Goal: Task Accomplishment & Management: Use online tool/utility

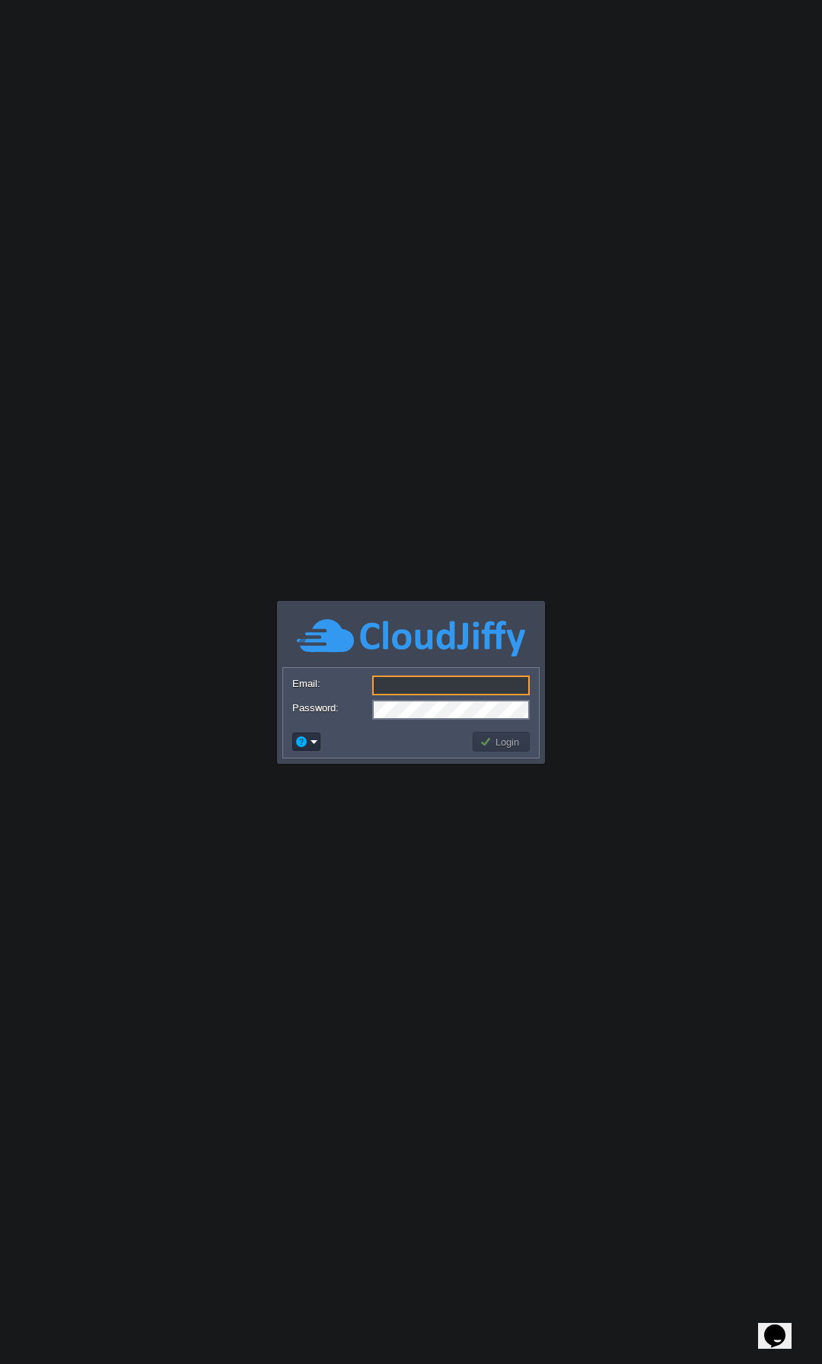
click at [409, 688] on input "Email:" at bounding box center [450, 686] width 157 height 20
type input "[EMAIL_ADDRESS][DOMAIN_NAME]"
click at [498, 739] on button "Login" at bounding box center [501, 742] width 44 height 14
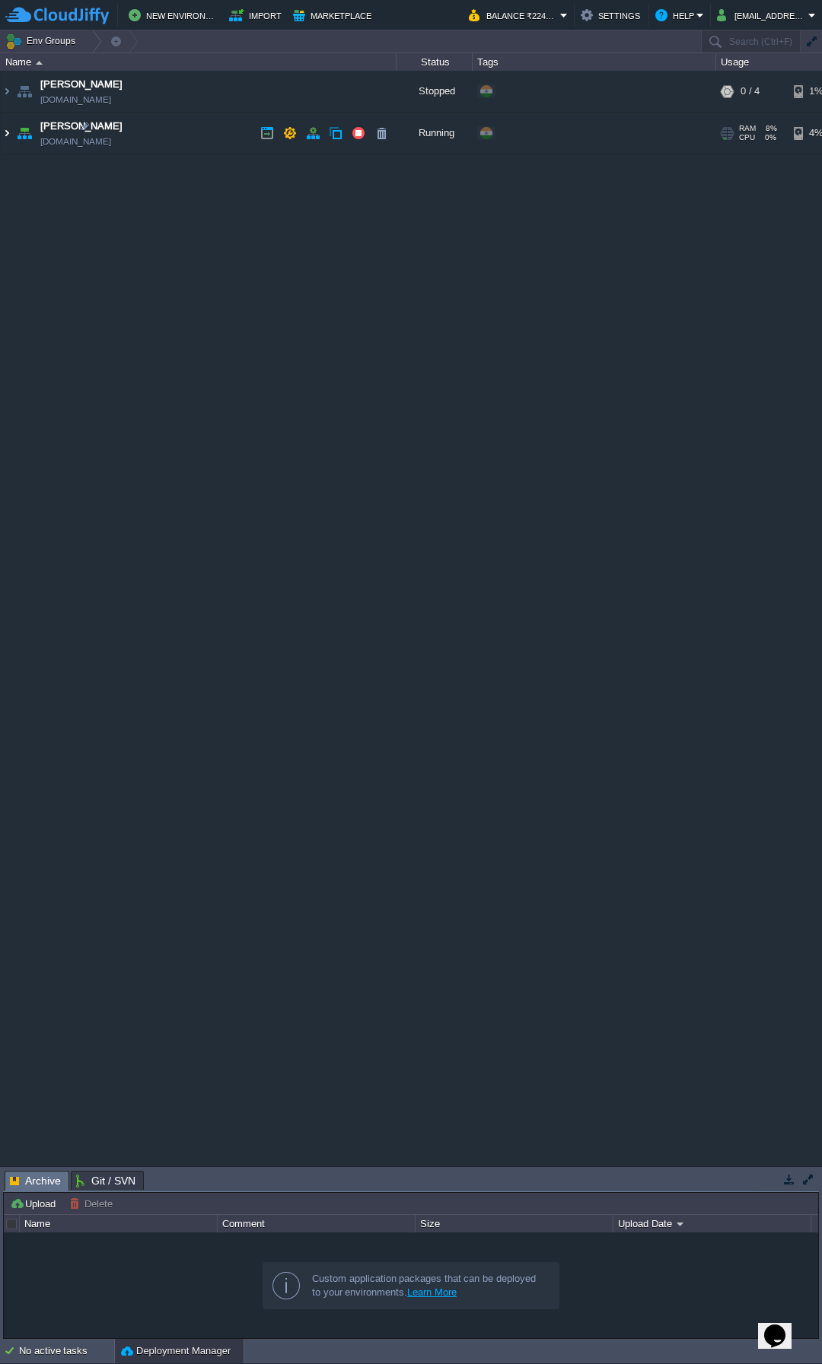
click at [8, 132] on img at bounding box center [7, 133] width 12 height 41
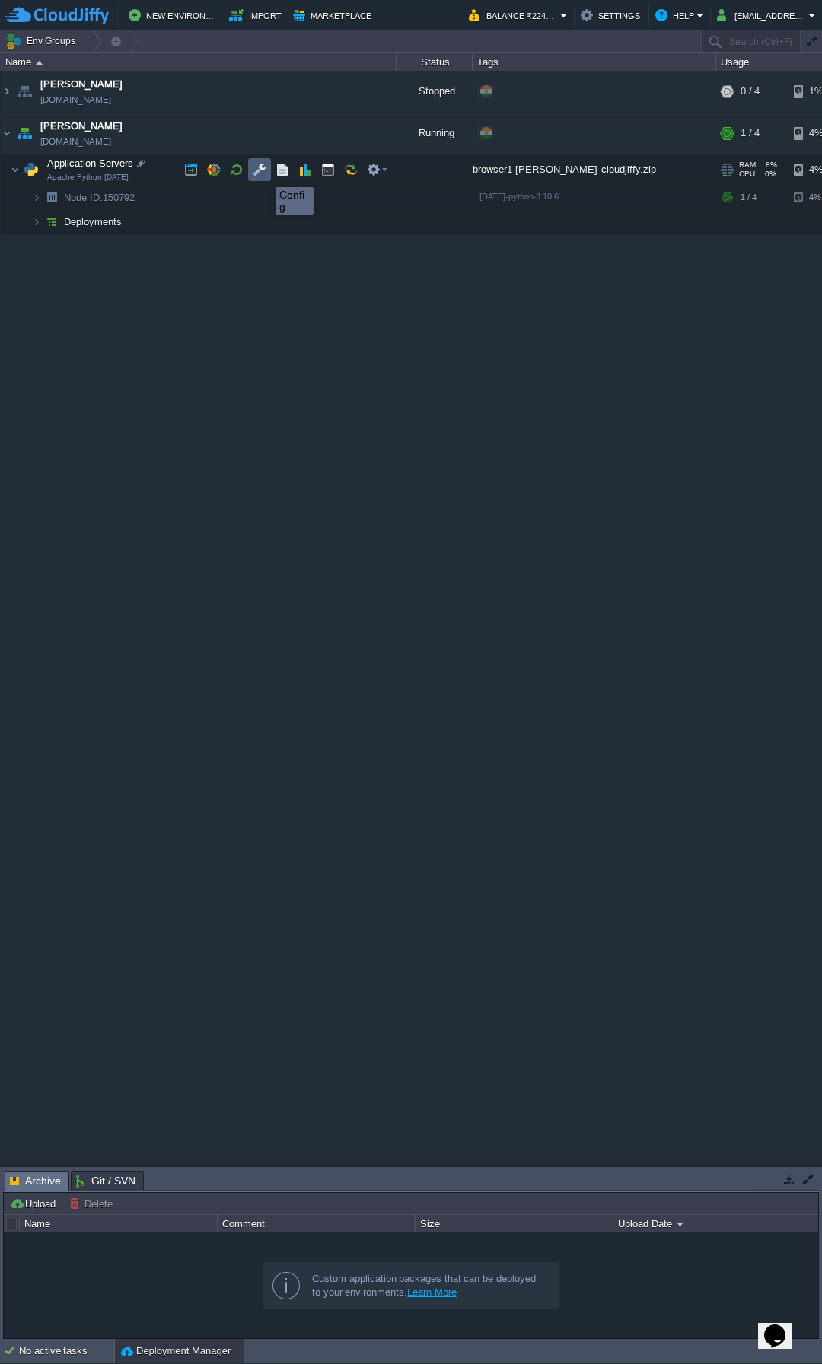
click at [255, 173] on button "button" at bounding box center [260, 170] width 14 height 14
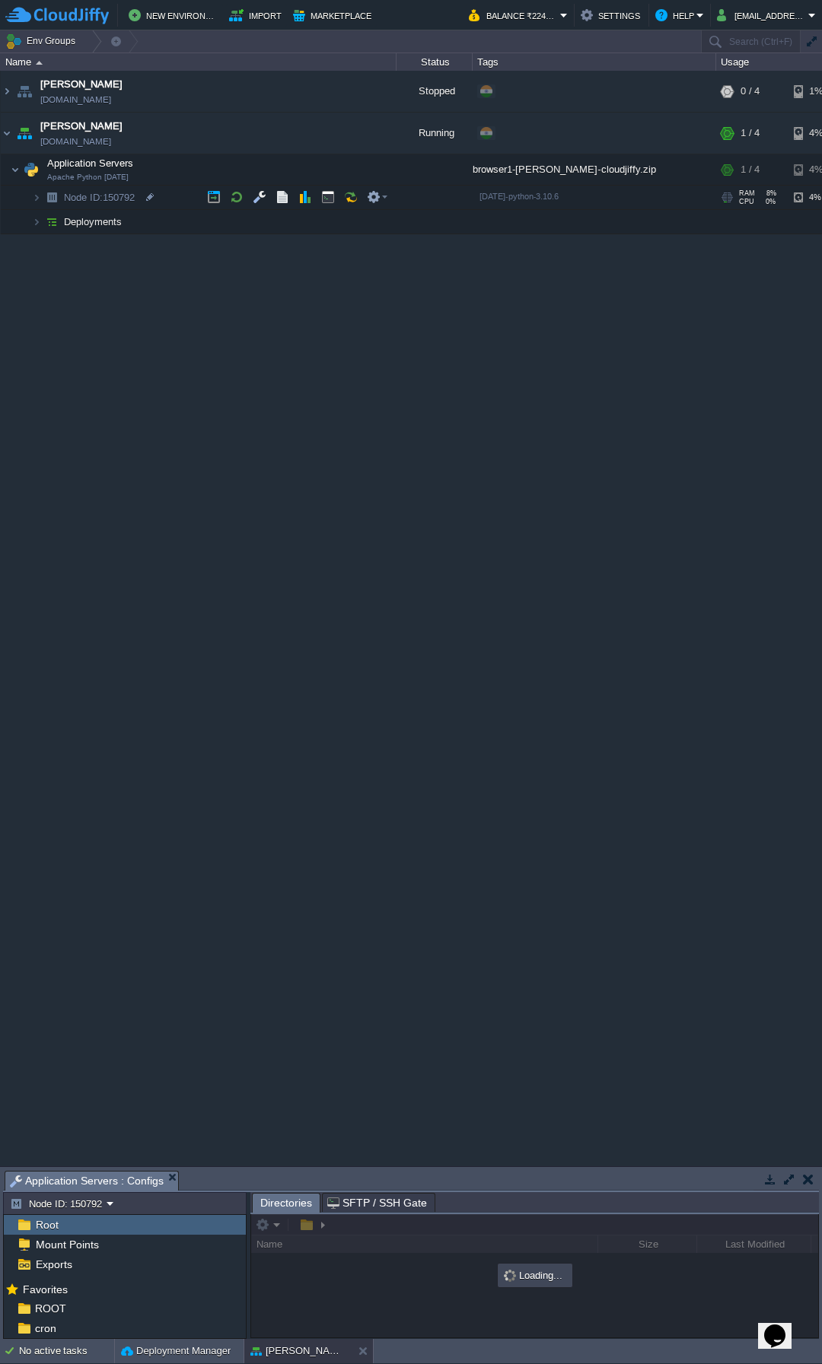
click at [790, 1170] on td at bounding box center [788, 1179] width 19 height 18
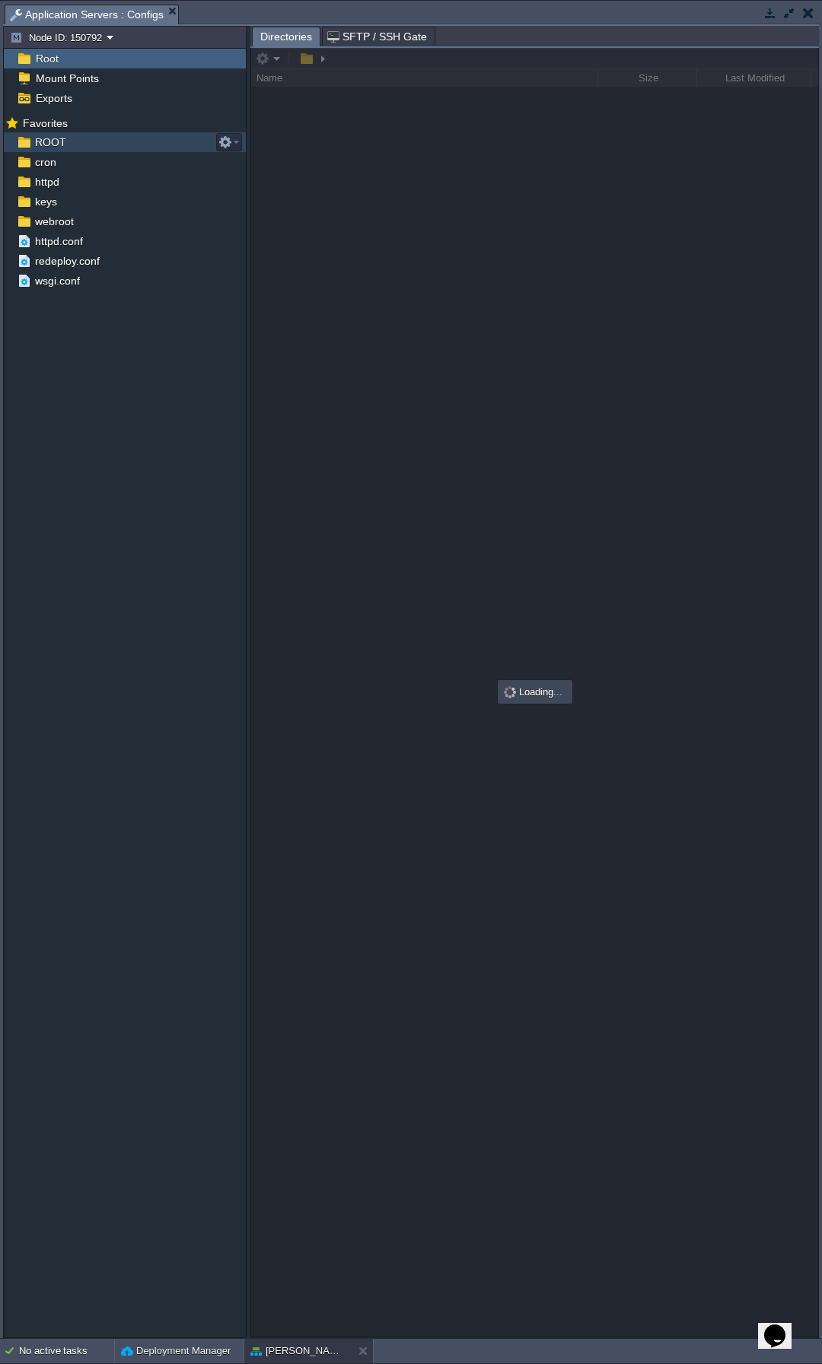
click at [68, 142] on div "ROOT" at bounding box center [125, 142] width 242 height 20
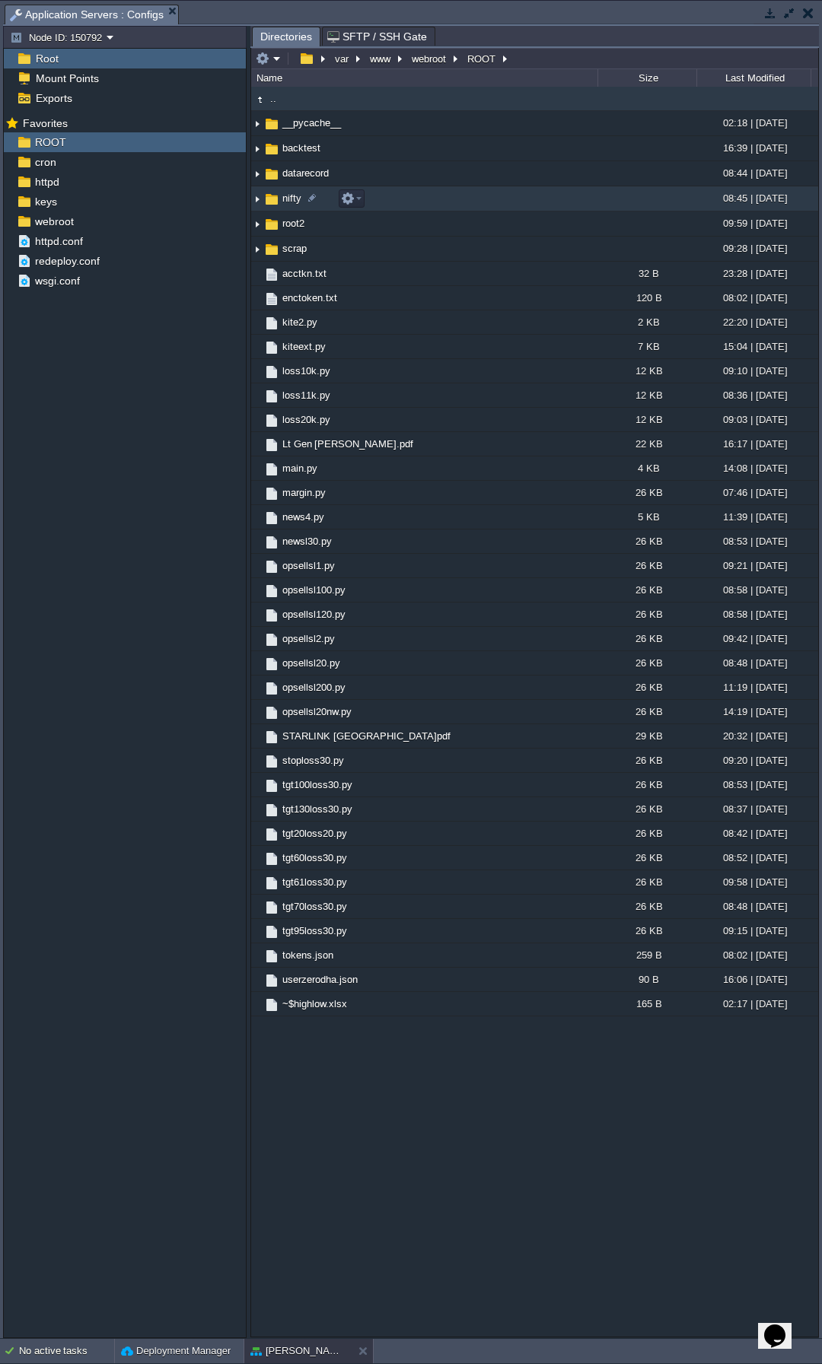
click at [256, 196] on img at bounding box center [257, 199] width 12 height 24
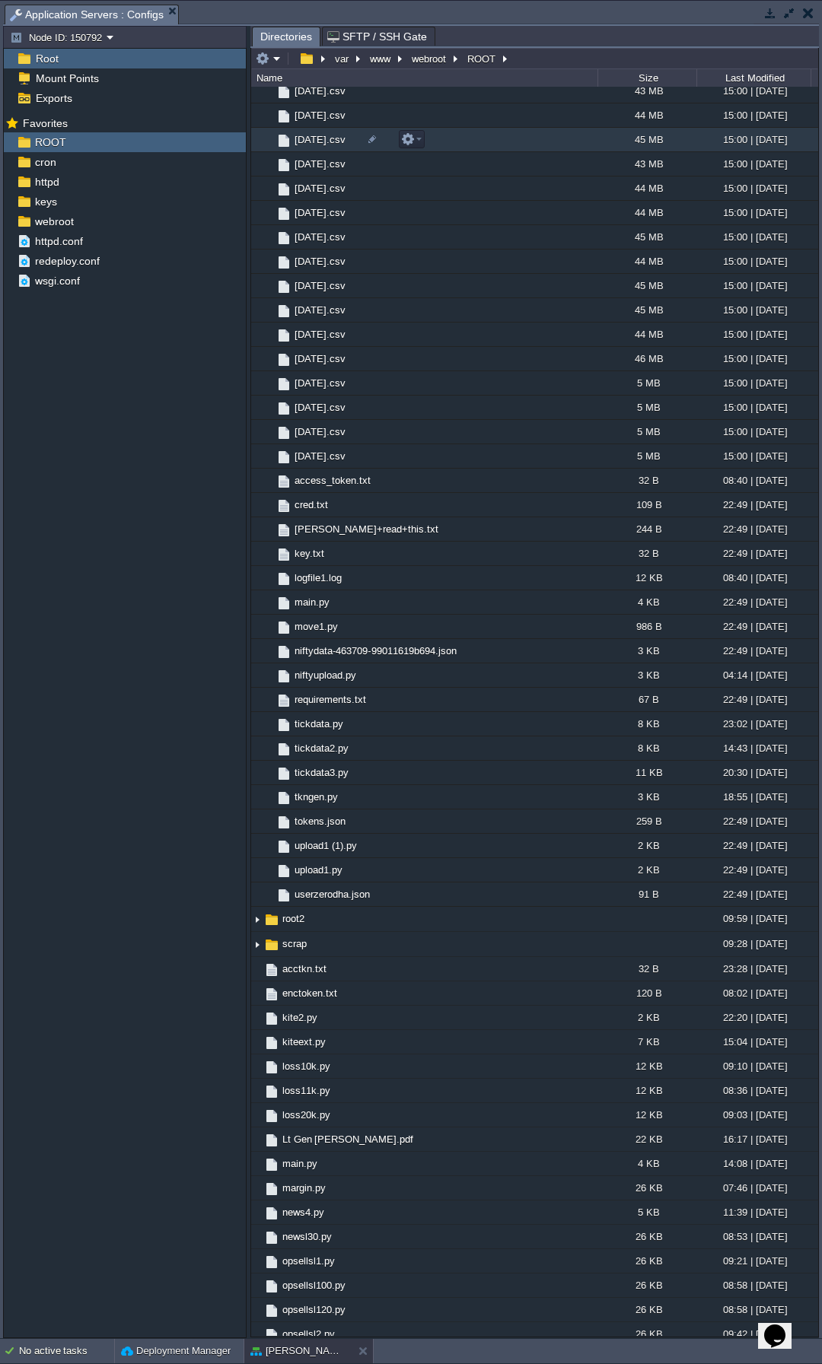
scroll to position [1141, 0]
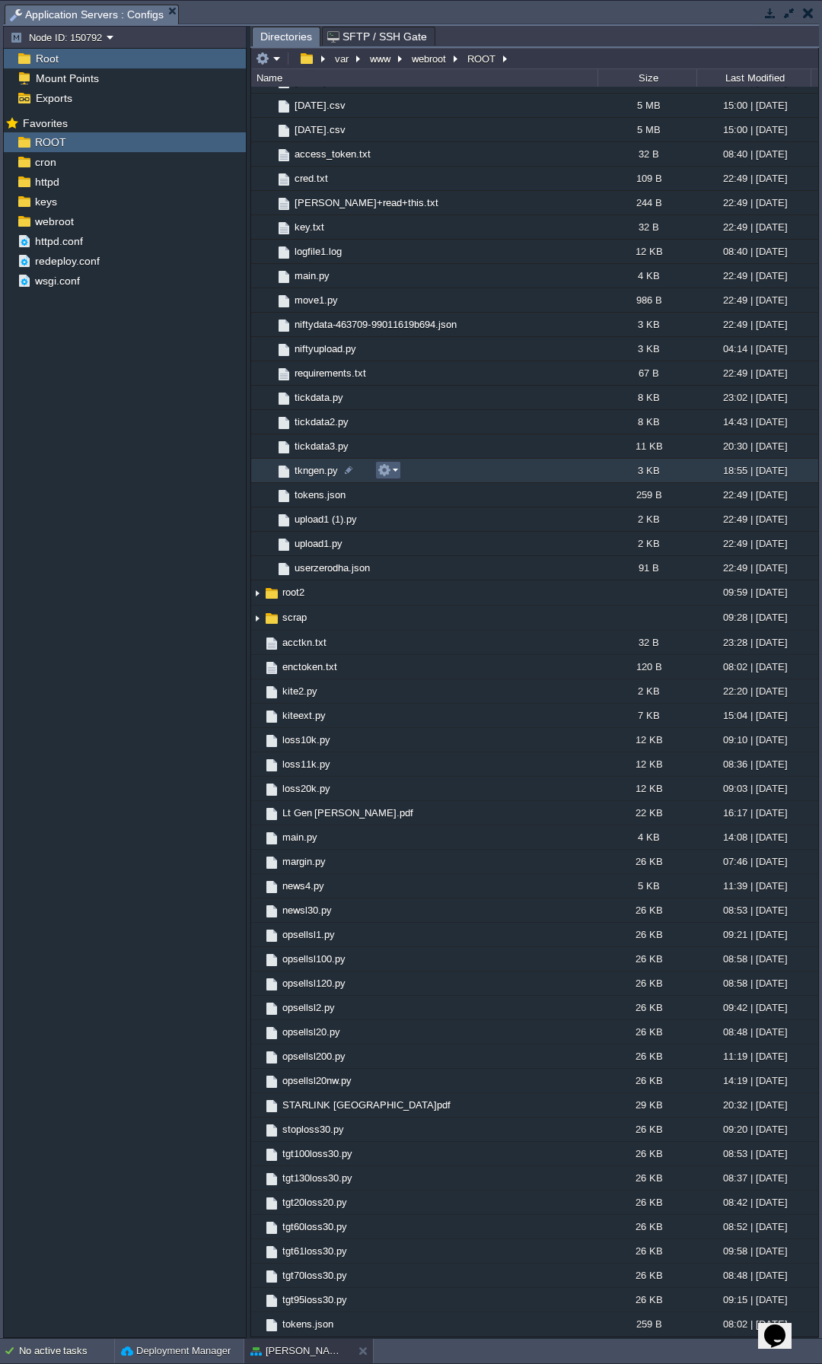
click at [391, 471] on em at bounding box center [387, 470] width 21 height 14
click at [442, 569] on link "Download" at bounding box center [432, 572] width 109 height 17
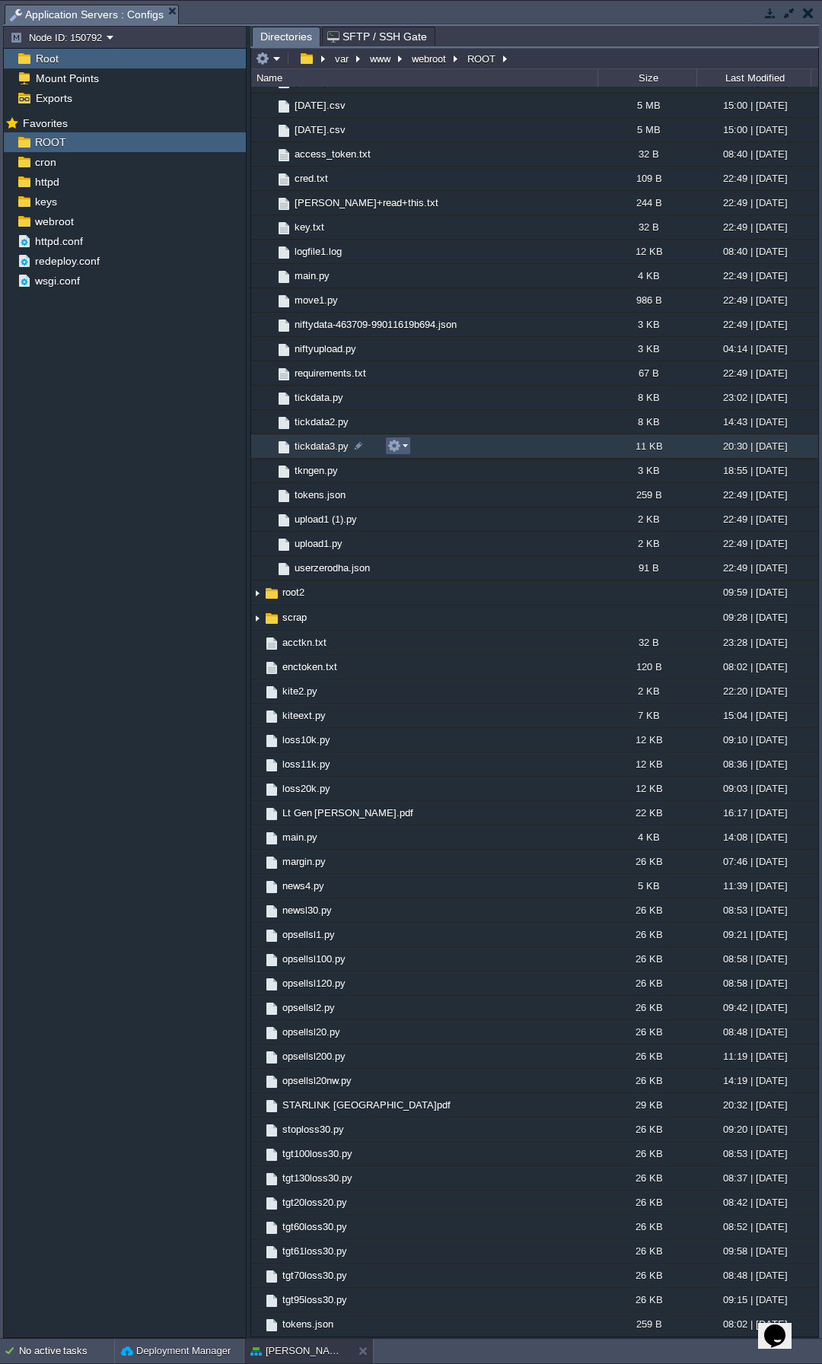
click at [406, 452] on em at bounding box center [397, 446] width 21 height 14
click at [428, 549] on span "Download" at bounding box center [430, 547] width 43 height 11
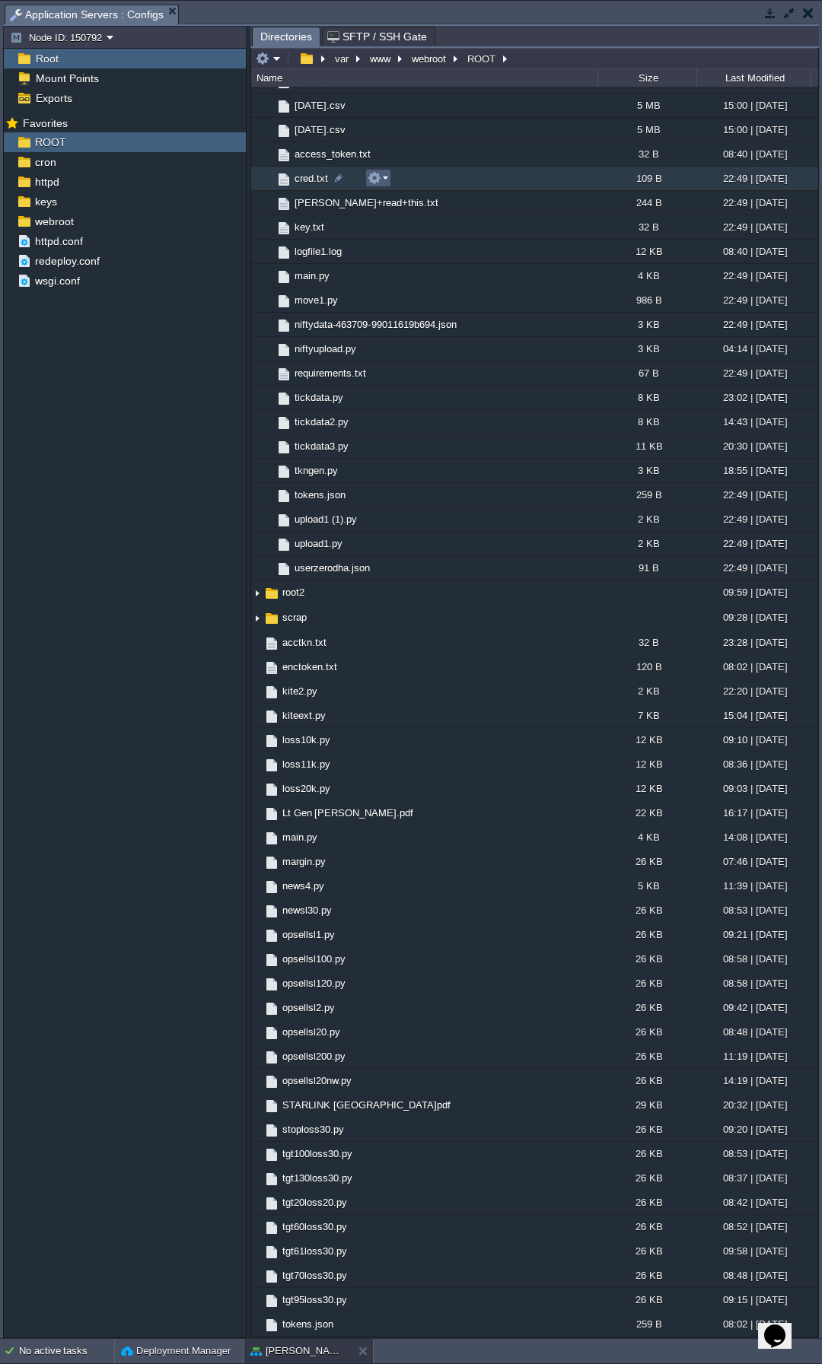
click at [383, 182] on em at bounding box center [377, 178] width 21 height 14
click at [415, 284] on span "Download" at bounding box center [410, 279] width 43 height 11
click at [803, 15] on button "button" at bounding box center [808, 13] width 11 height 14
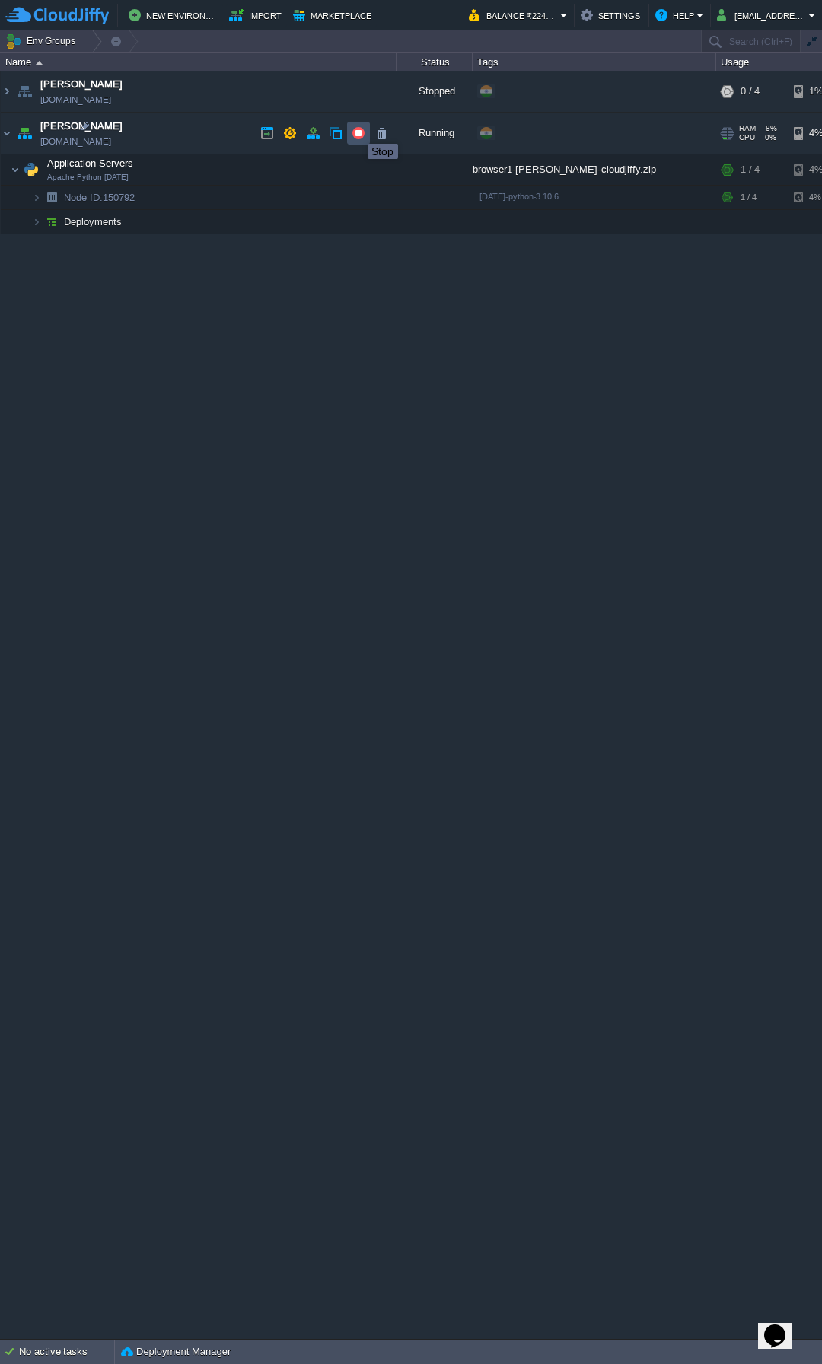
click at [356, 130] on button "button" at bounding box center [358, 133] width 14 height 14
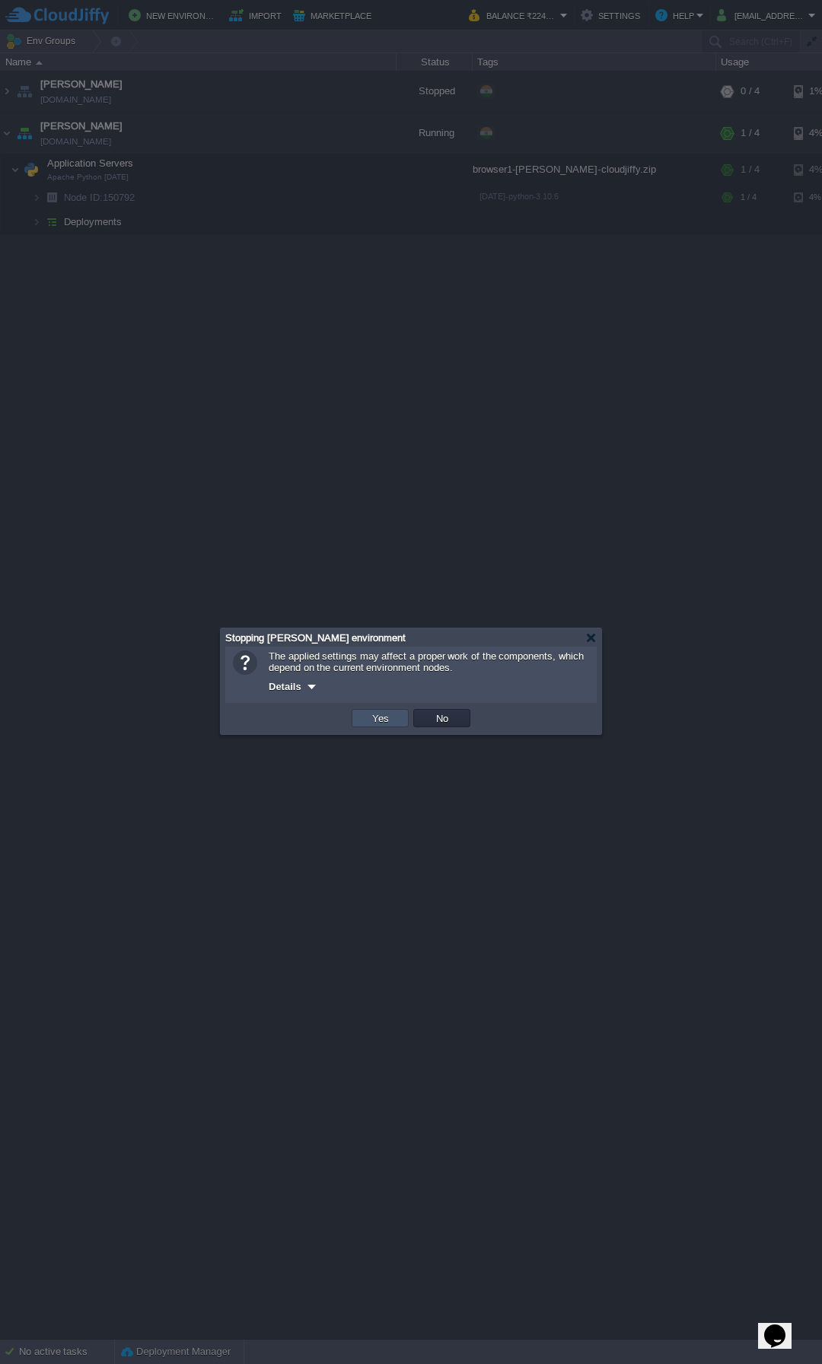
click at [373, 717] on button "Yes" at bounding box center [380, 718] width 26 height 14
